Goal: Navigation & Orientation: Find specific page/section

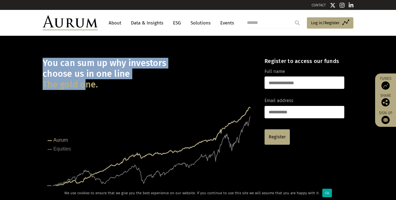
drag, startPoint x: 45, startPoint y: 67, endPoint x: 88, endPoint y: 89, distance: 48.1
click at [88, 89] on h1 "You can sum up why investors choose us in one line The gold one." at bounding box center [149, 74] width 212 height 32
click at [88, 89] on span "The gold one." at bounding box center [70, 84] width 55 height 11
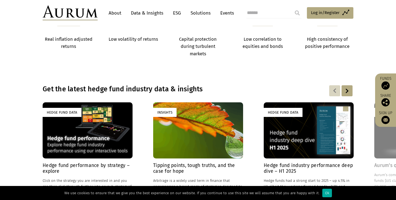
scroll to position [373, 0]
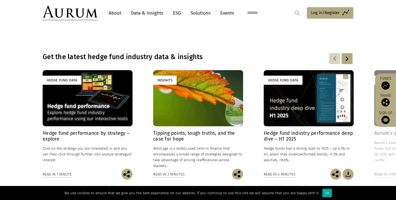
click at [198, 11] on link "Solutions" at bounding box center [201, 13] width 26 height 10
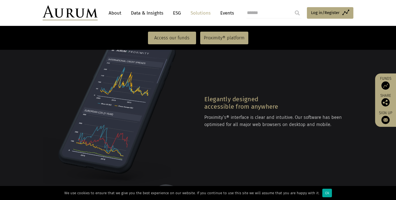
scroll to position [693, 0]
